Goal: Navigation & Orientation: Find specific page/section

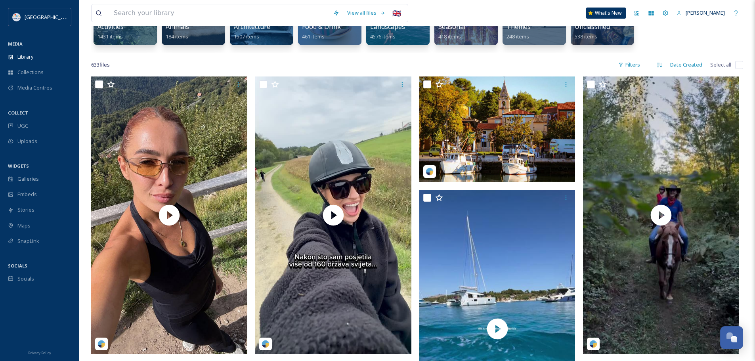
scroll to position [3083, 0]
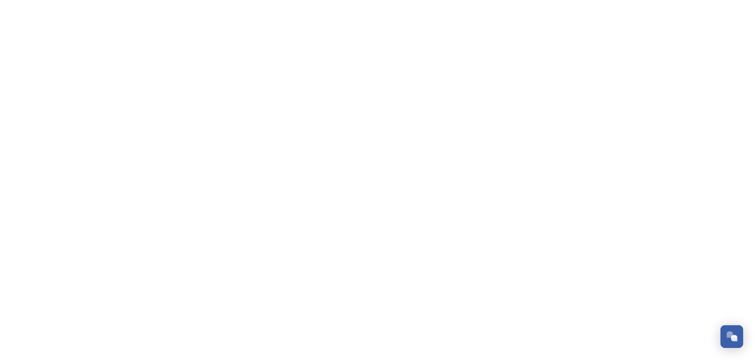
scroll to position [3083, 0]
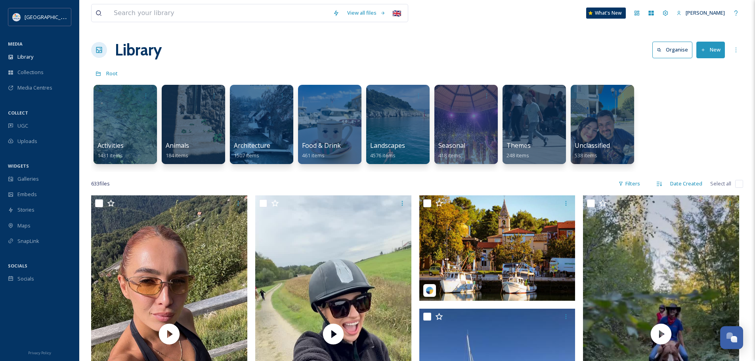
click at [367, 48] on div "Library Organise New" at bounding box center [417, 50] width 652 height 24
click at [268, 44] on div "Library Organise New" at bounding box center [417, 50] width 652 height 24
